Goal: Navigation & Orientation: Understand site structure

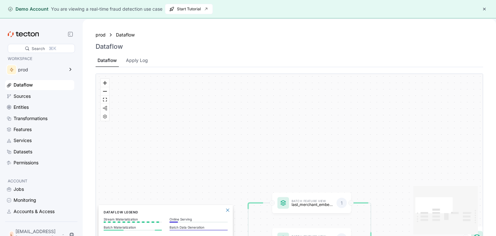
click at [486, 9] on button "button" at bounding box center [484, 9] width 8 height 8
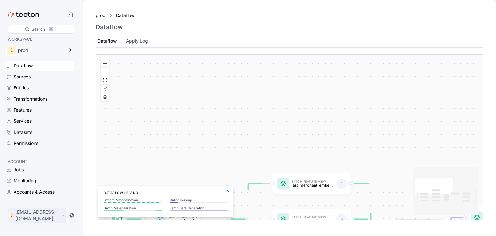
click at [44, 216] on p "lipic71036@aperiol.com" at bounding box center [37, 215] width 45 height 13
click at [40, 192] on div "My Account" at bounding box center [33, 192] width 26 height 6
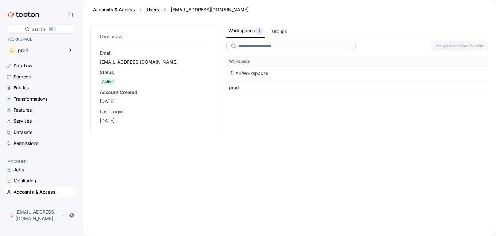
click at [154, 9] on link "Users" at bounding box center [153, 9] width 13 height 5
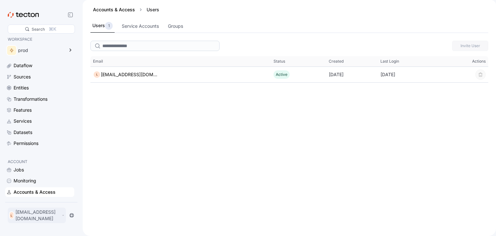
click at [34, 215] on div "L lipic71036@aperiol.com" at bounding box center [37, 215] width 58 height 15
click at [90, 153] on div "Invite User This table contains 1 rows. Email Status Created Last Login Actions…" at bounding box center [289, 137] width 413 height 198
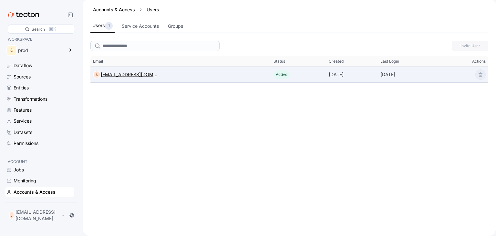
click at [151, 76] on div "lipic71036@aperiol.com" at bounding box center [129, 75] width 57 height 8
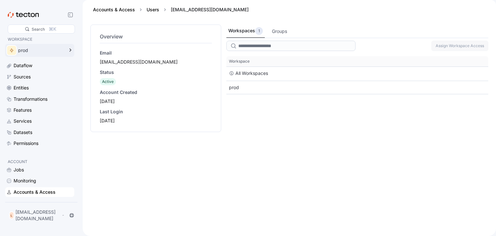
click at [68, 48] on div "prod" at bounding box center [39, 50] width 69 height 13
click at [115, 137] on div "Overview Email lipic71036@aperiol.com Status Active Account Created 2025-08-26 …" at bounding box center [155, 127] width 131 height 204
click at [129, 9] on link "Accounts & Access" at bounding box center [114, 9] width 42 height 5
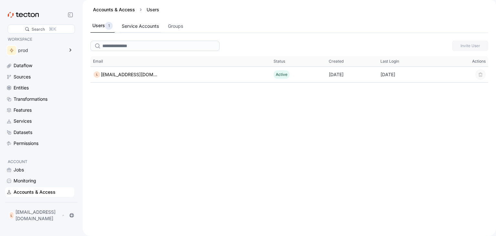
click at [135, 28] on div "Service Accounts" at bounding box center [140, 26] width 37 height 7
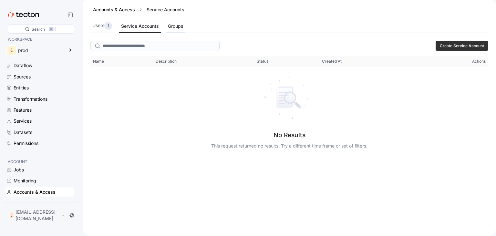
click at [178, 26] on div "Groups" at bounding box center [175, 26] width 15 height 7
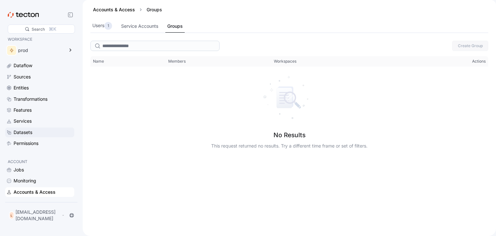
click at [35, 131] on div "Datasets" at bounding box center [43, 132] width 59 height 7
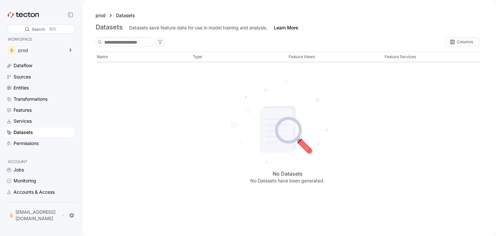
click at [30, 13] on icon at bounding box center [23, 15] width 31 height 6
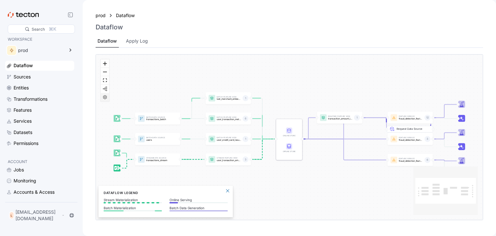
click at [106, 97] on icon "React Flow controls" at bounding box center [105, 97] width 4 height 4
click at [118, 99] on span "Disable Animation" at bounding box center [138, 97] width 44 height 8
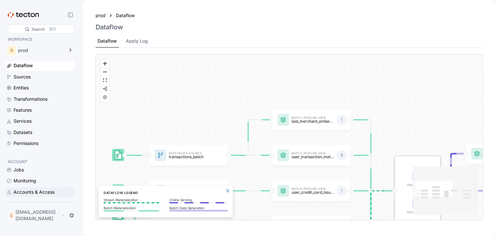
click at [41, 196] on div "Accounts & Access" at bounding box center [34, 191] width 41 height 7
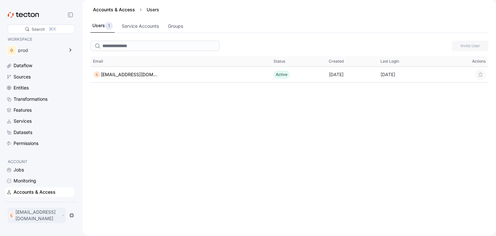
click at [51, 218] on p "lipic71036@aperiol.com" at bounding box center [37, 215] width 45 height 13
click at [37, 191] on div "My Account" at bounding box center [33, 192] width 26 height 6
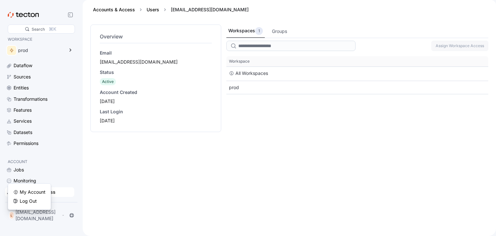
click at [136, 64] on div "lipic71036@aperiol.com" at bounding box center [156, 62] width 112 height 6
click at [122, 91] on div "Account Created" at bounding box center [156, 92] width 112 height 6
click at [282, 30] on div "Groups" at bounding box center [279, 31] width 15 height 7
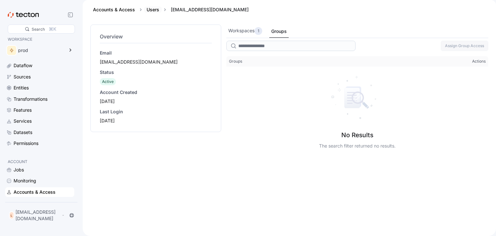
click at [153, 11] on link "Users" at bounding box center [153, 9] width 13 height 5
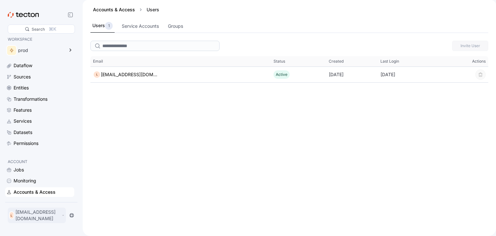
click at [50, 215] on p "lipic71036@aperiol.com" at bounding box center [37, 215] width 45 height 13
click at [64, 49] on div "prod" at bounding box center [41, 50] width 46 height 5
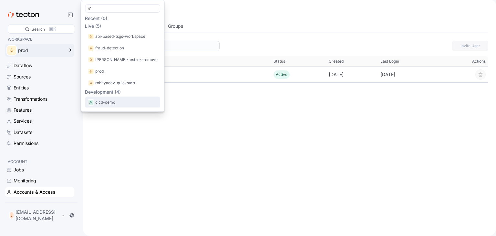
click at [108, 102] on p "cicd-demo" at bounding box center [105, 102] width 20 height 6
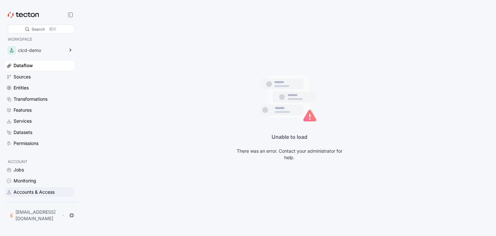
click at [28, 196] on div "Accounts & Access" at bounding box center [34, 191] width 41 height 7
click at [43, 216] on p "lipic71036@aperiol.com" at bounding box center [37, 215] width 45 height 13
click at [37, 189] on div "My Account" at bounding box center [33, 192] width 26 height 6
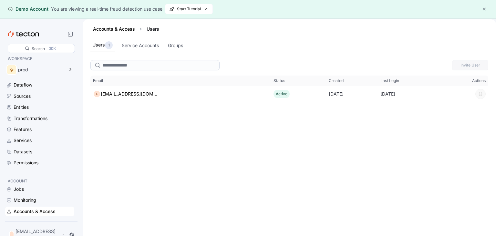
click at [484, 10] on button "button" at bounding box center [484, 9] width 8 height 8
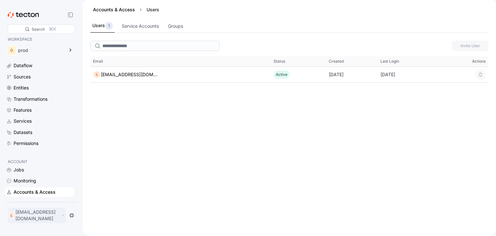
click at [66, 219] on div "L lipic71036@aperiol.com" at bounding box center [37, 215] width 58 height 15
click at [35, 202] on div "Log Out" at bounding box center [28, 201] width 17 height 6
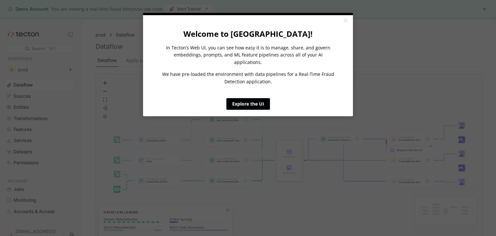
click at [254, 98] on link "Explore the UI" at bounding box center [248, 104] width 44 height 12
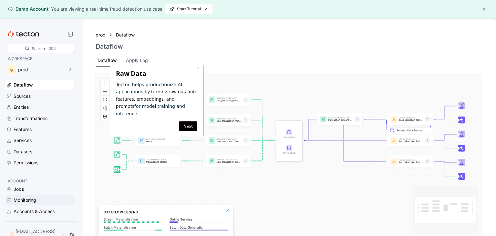
click at [19, 204] on div "Monitoring" at bounding box center [25, 200] width 23 height 7
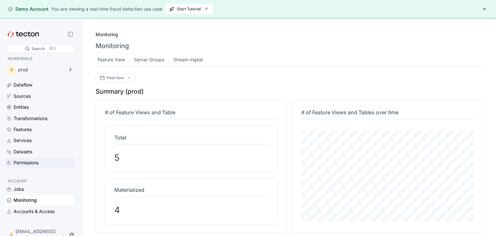
click at [30, 159] on div "Permissions" at bounding box center [26, 162] width 25 height 7
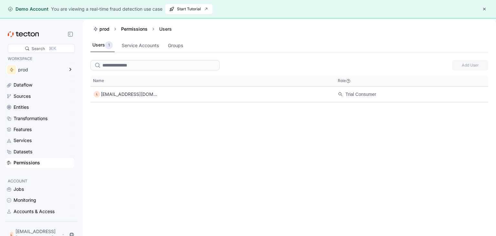
click at [480, 141] on div "Add User This table contains 1 rows. Name Role Name L lipic71036@aperiol.com Ro…" at bounding box center [289, 156] width 413 height 198
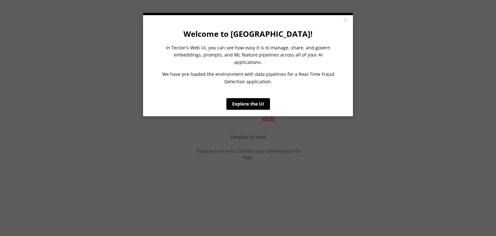
click at [33, 69] on appcues "× Welcome to Tecton! In Tecton’s Web UI, you can see how easy it is to manage, …" at bounding box center [248, 118] width 496 height 236
